Goal: Task Accomplishment & Management: Manage account settings

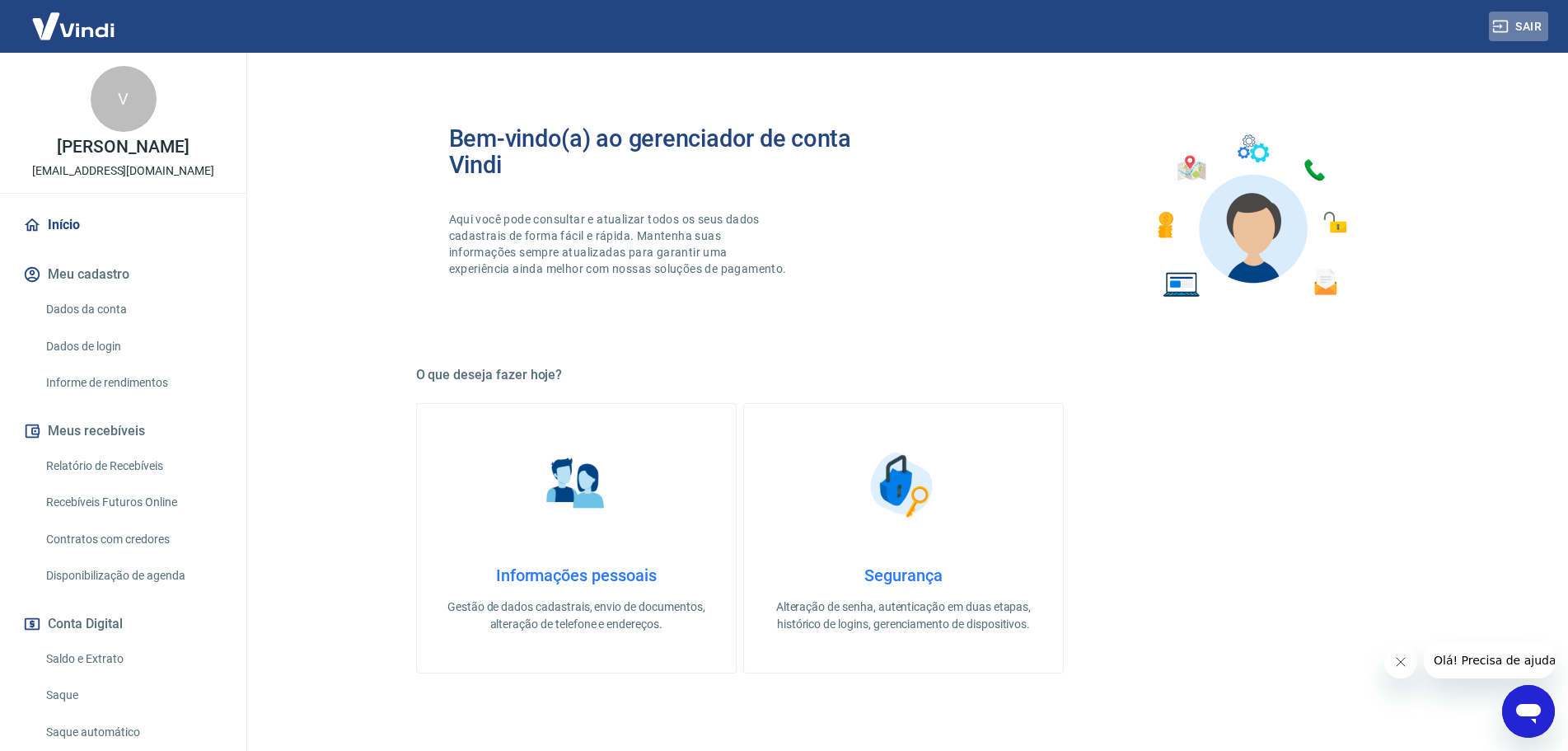
click at [1537, 22] on button "Sair" at bounding box center [1518, 27] width 59 height 30
